Goal: Transaction & Acquisition: Purchase product/service

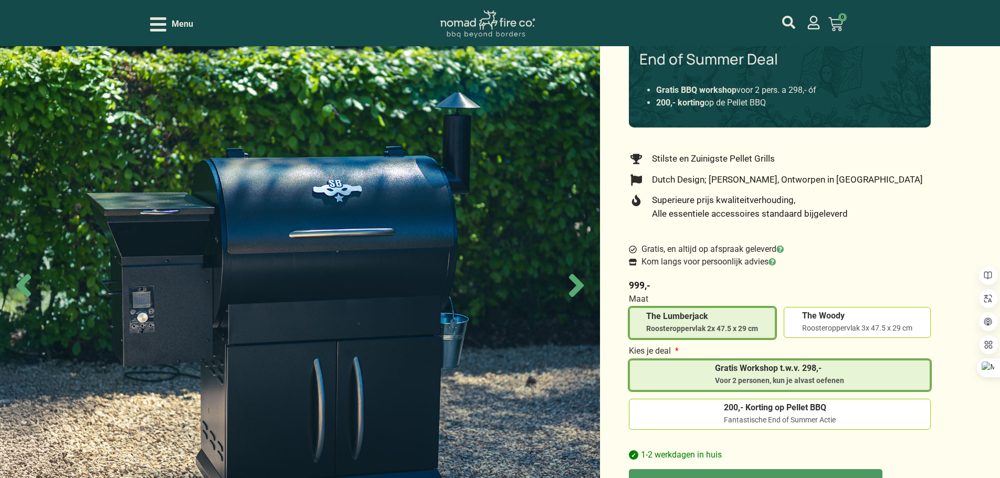
scroll to position [134, 0]
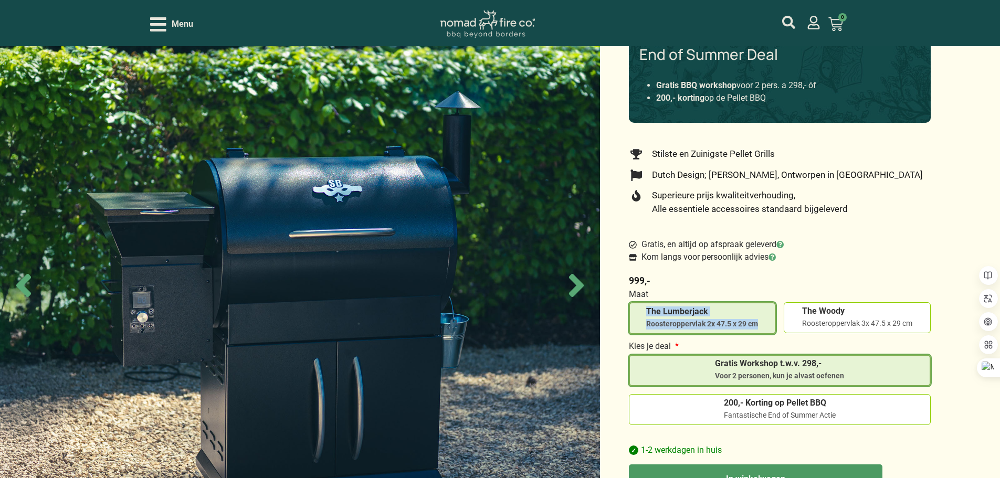
copy span "The Lumberjack Roosteroppervlak 2x 47.5 x 29 cm"
copy span "The Woody Roosteroppervlak 3x 47.5 x 29 cm"
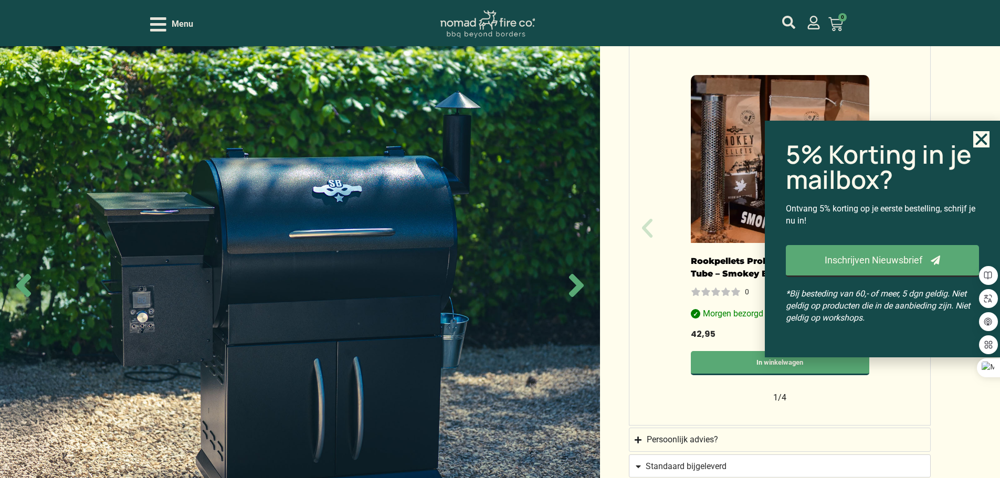
scroll to position [817, 0]
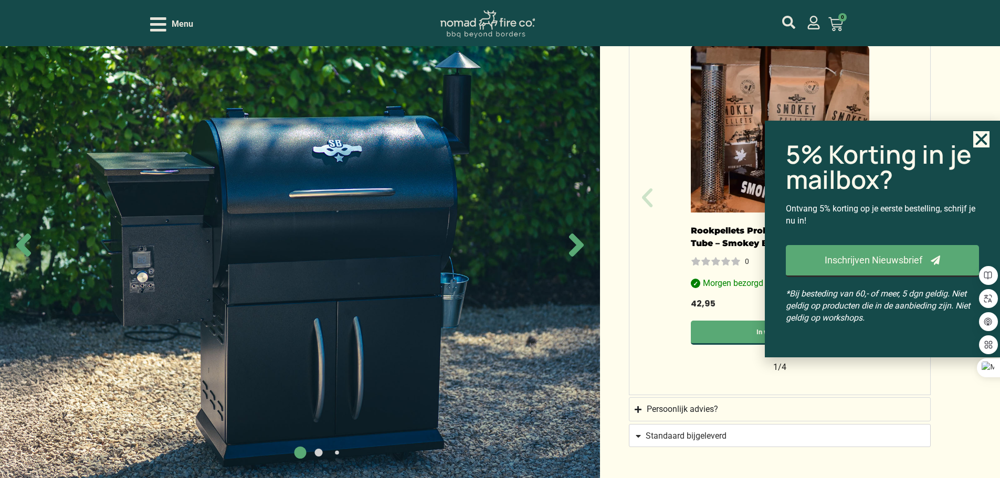
click at [0, 0] on input "The Lumberjack Roosteroppervlak 2x 47.5 x 29 cm" at bounding box center [0, 0] width 0 height 0
click at [0, 0] on input "The Woody Roosteroppervlak 3x 47.5 x 29 cm" at bounding box center [0, 0] width 0 height 0
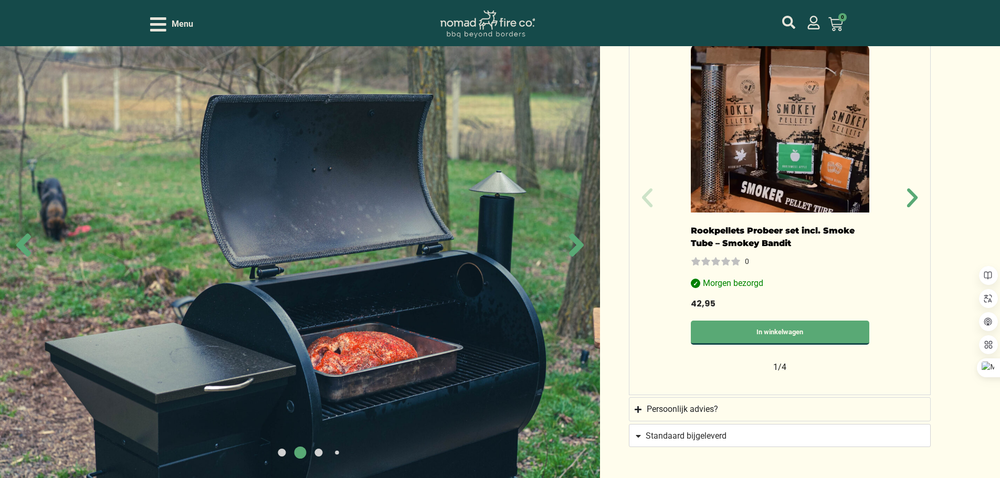
scroll to position [817, 0]
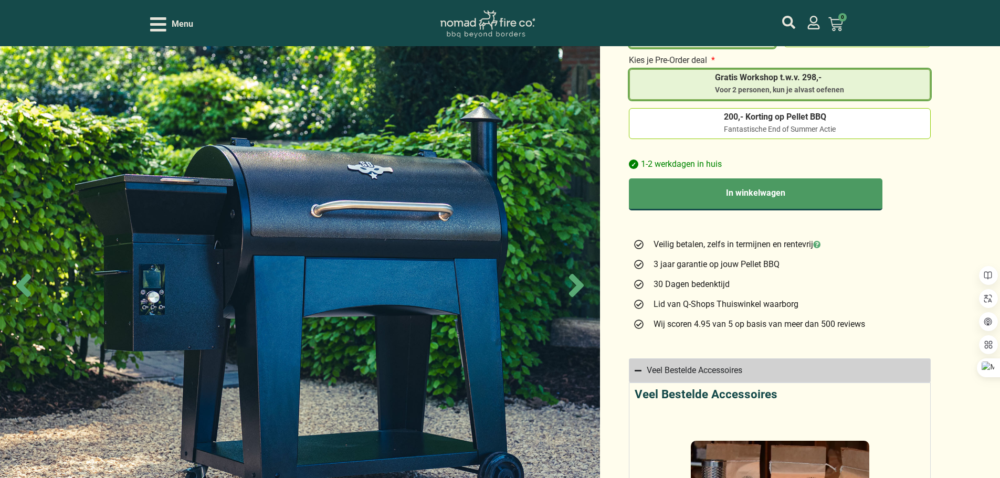
scroll to position [578, 0]
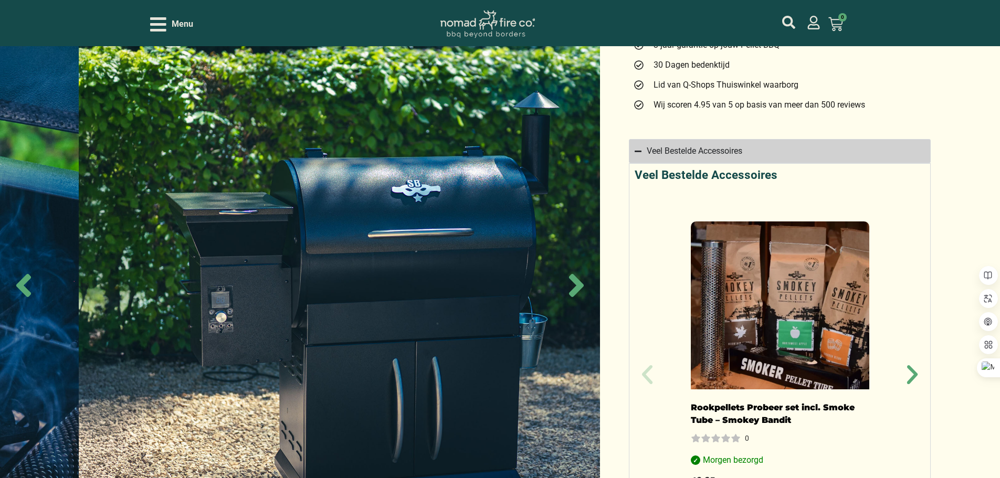
scroll to position [735, 0]
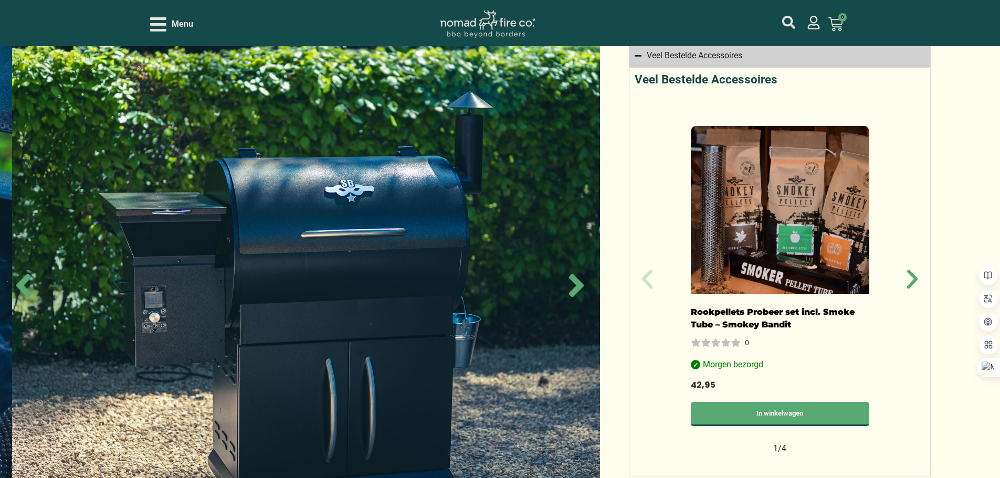
click at [312, 330] on img at bounding box center [312, 285] width 600 height 478
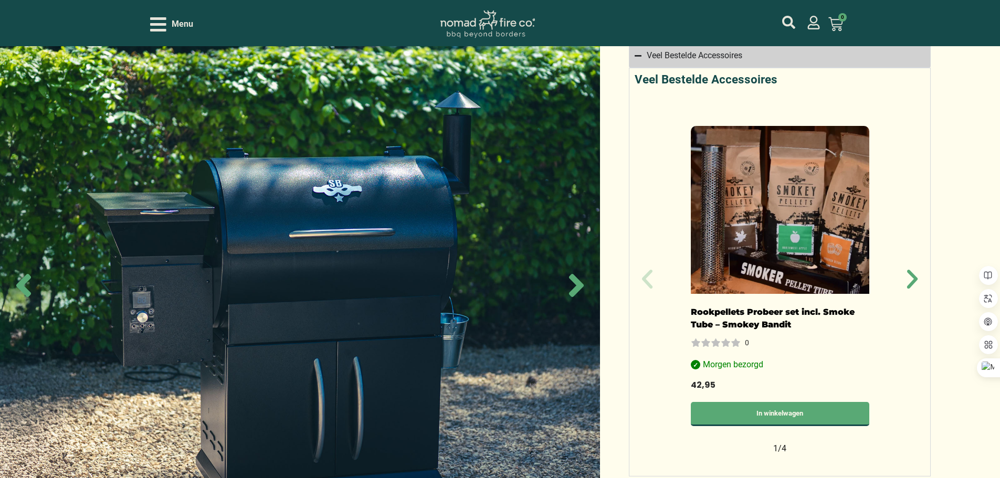
click at [311, 300] on img at bounding box center [300, 285] width 600 height 478
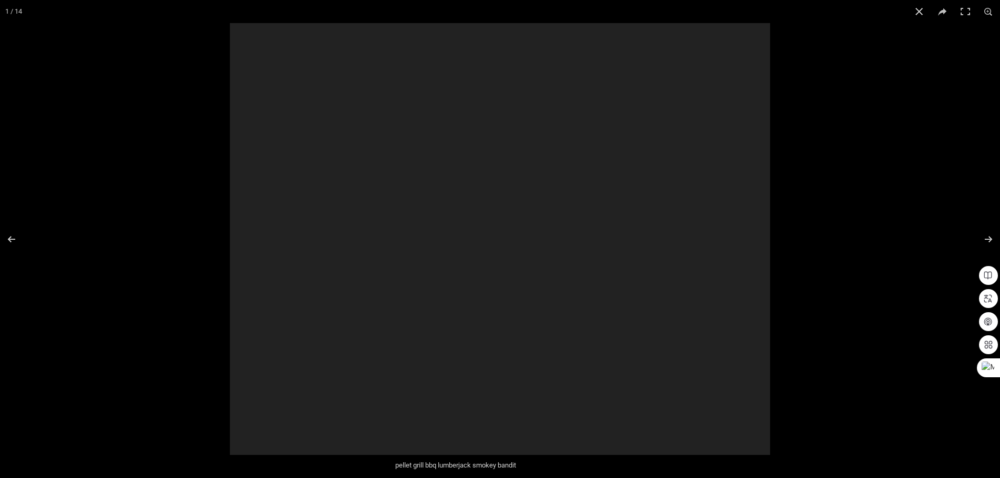
scroll to position [0, 0]
